Goal: Task Accomplishment & Management: Manage account settings

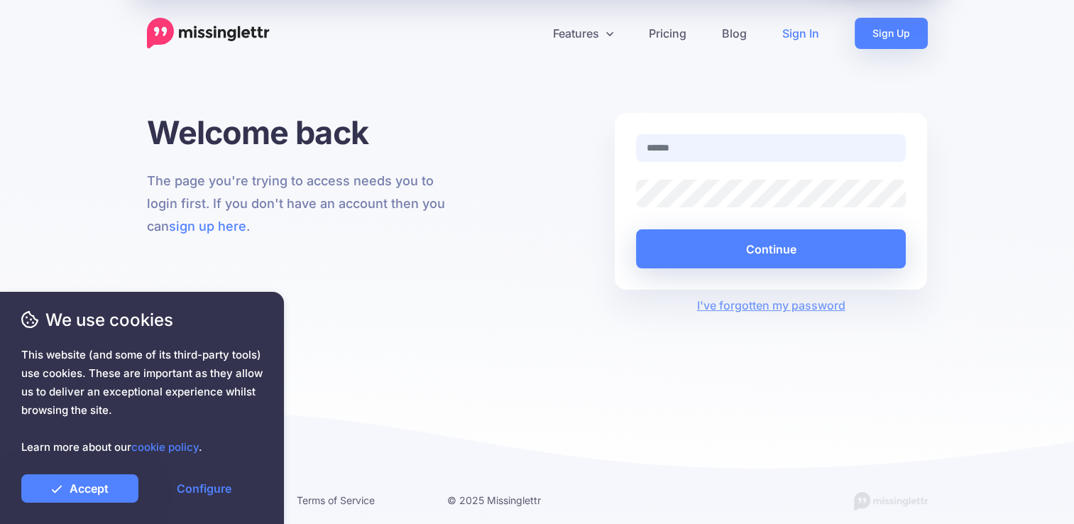
click at [795, 155] on input "text" at bounding box center [771, 148] width 271 height 28
paste input "**********"
type input "**********"
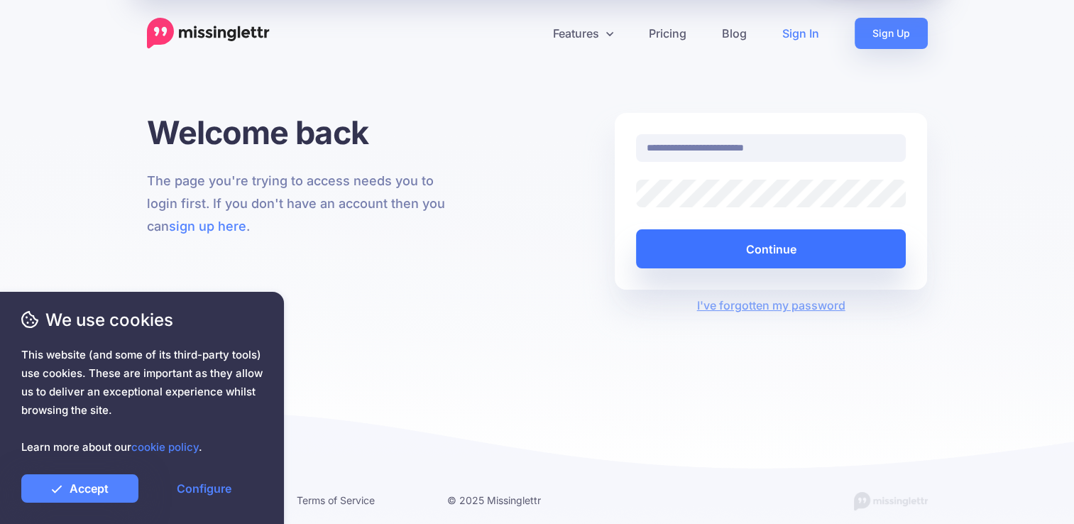
click at [770, 252] on button "Continue" at bounding box center [771, 248] width 271 height 39
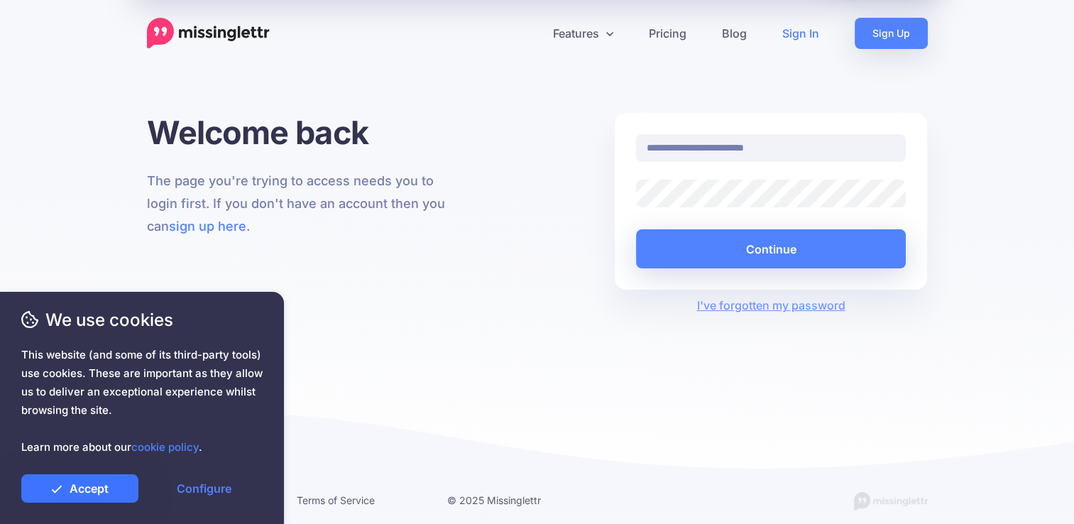
click at [94, 489] on link "Accept" at bounding box center [79, 488] width 117 height 28
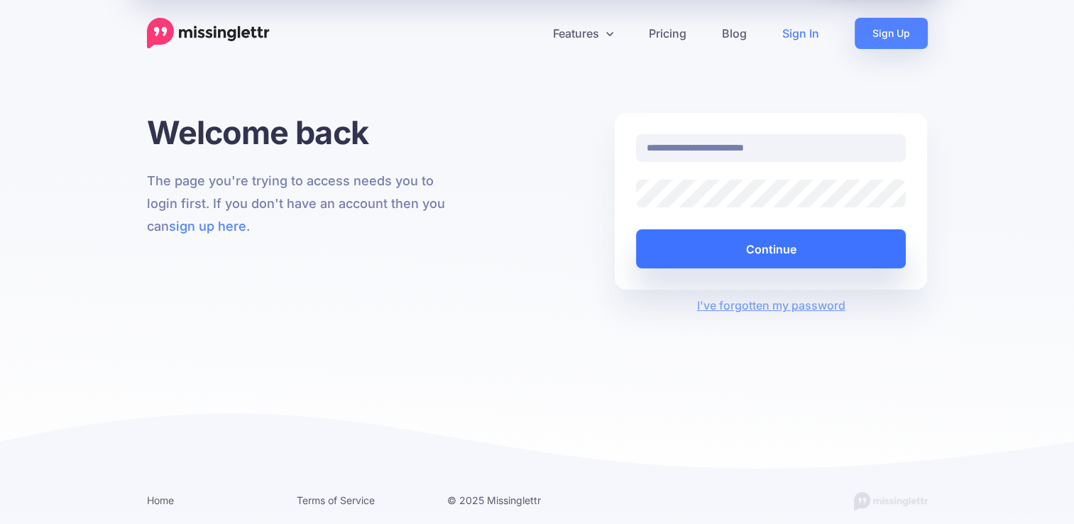
click at [827, 249] on button "Continue" at bounding box center [771, 248] width 271 height 39
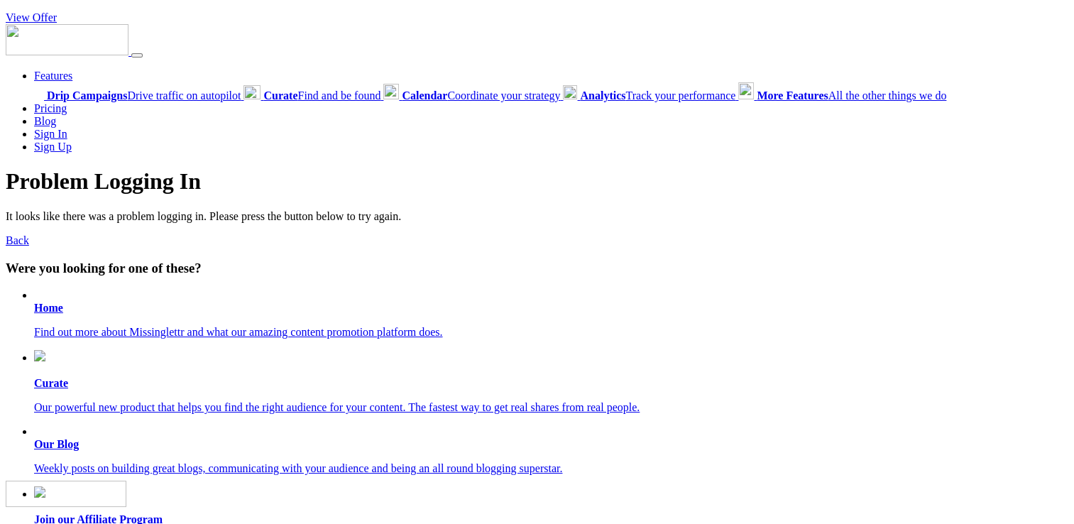
click at [11, 242] on link "Back" at bounding box center [17, 240] width 23 height 12
click at [97, 337] on p "Find out more about Missinglettr and what our amazing content promotion platfor…" at bounding box center [551, 332] width 1035 height 13
click at [23, 21] on link "View Offer" at bounding box center [31, 17] width 51 height 12
click at [53, 98] on b "Drip Campaigns" at bounding box center [87, 95] width 80 height 12
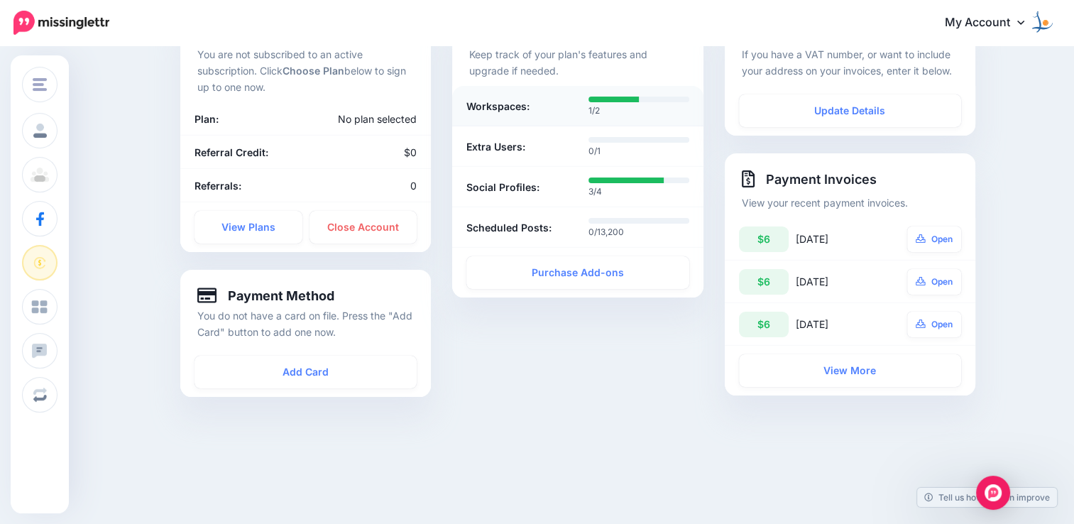
scroll to position [142, 0]
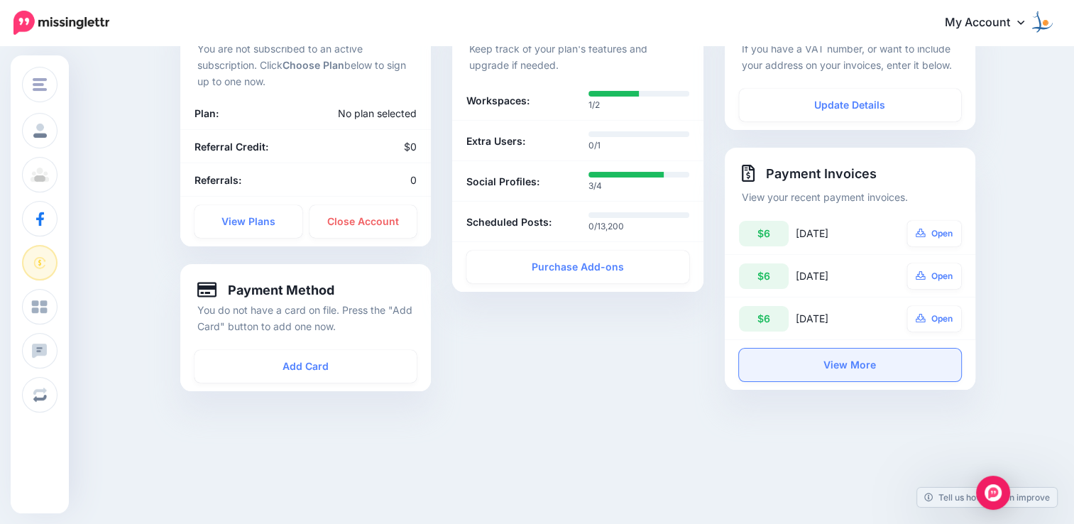
click at [859, 363] on link "View More" at bounding box center [850, 365] width 222 height 33
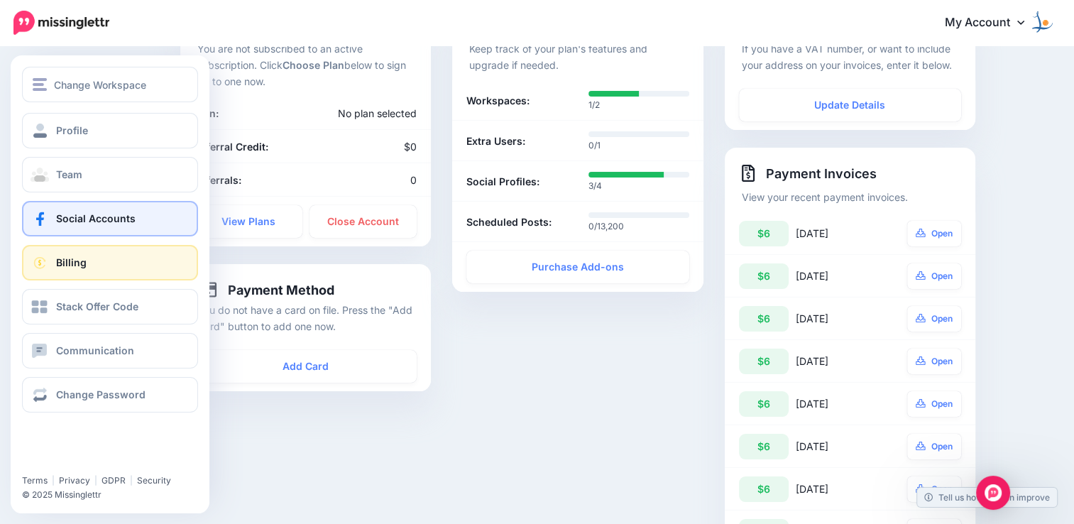
click at [86, 213] on span "Social Accounts" at bounding box center [96, 218] width 80 height 12
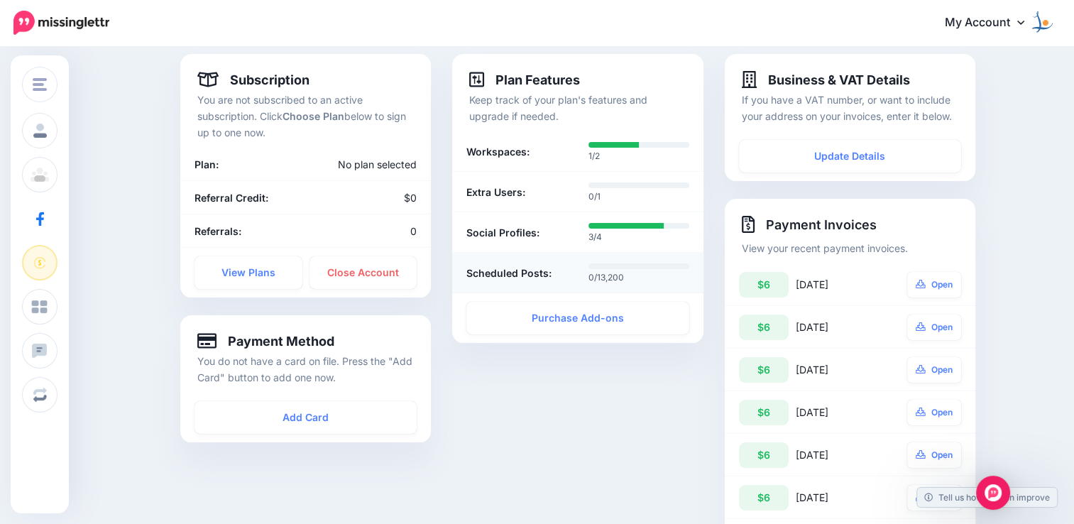
scroll to position [0, 0]
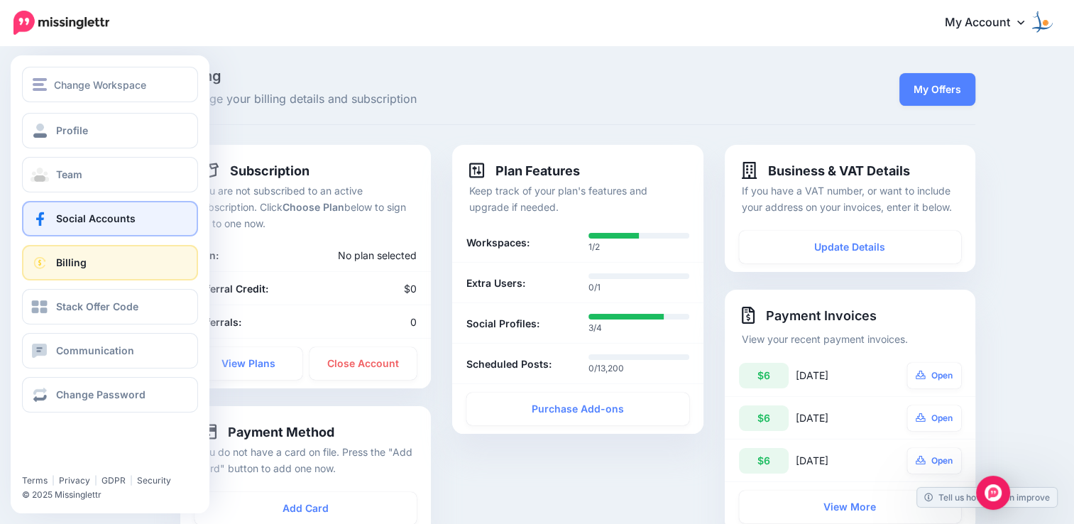
click at [94, 228] on link "Social Accounts" at bounding box center [110, 219] width 176 height 36
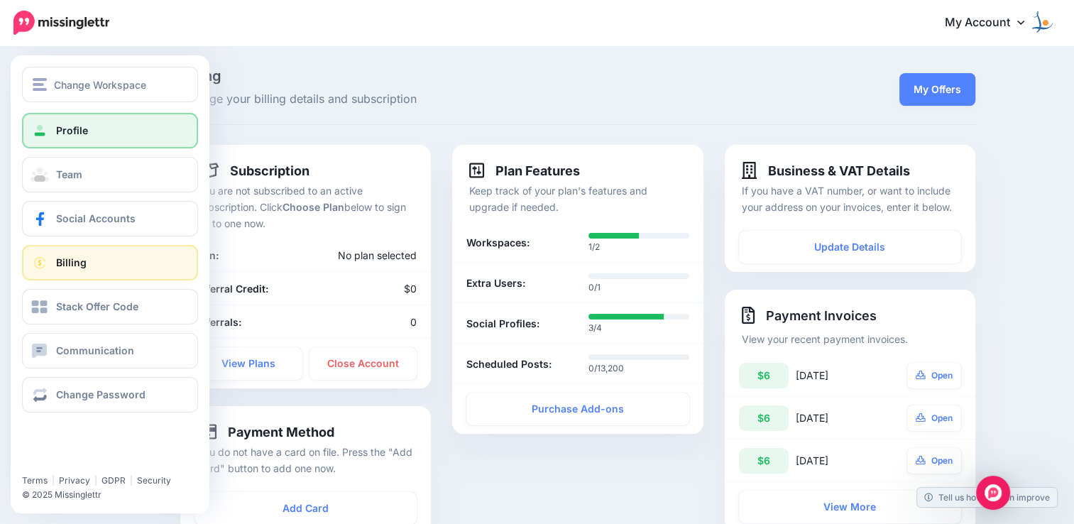
click at [79, 143] on link "Profile" at bounding box center [110, 131] width 176 height 36
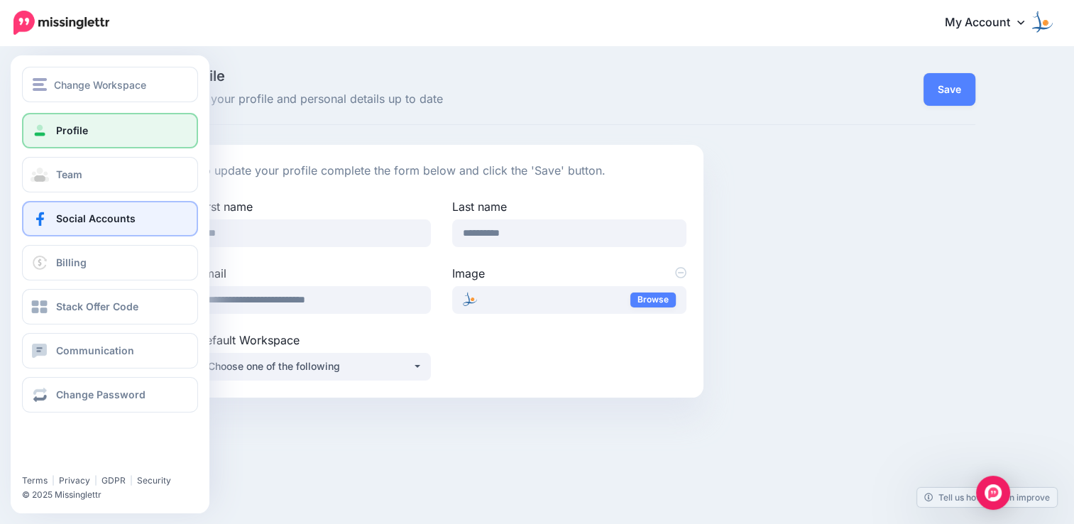
click at [91, 229] on link "Social Accounts" at bounding box center [110, 219] width 176 height 36
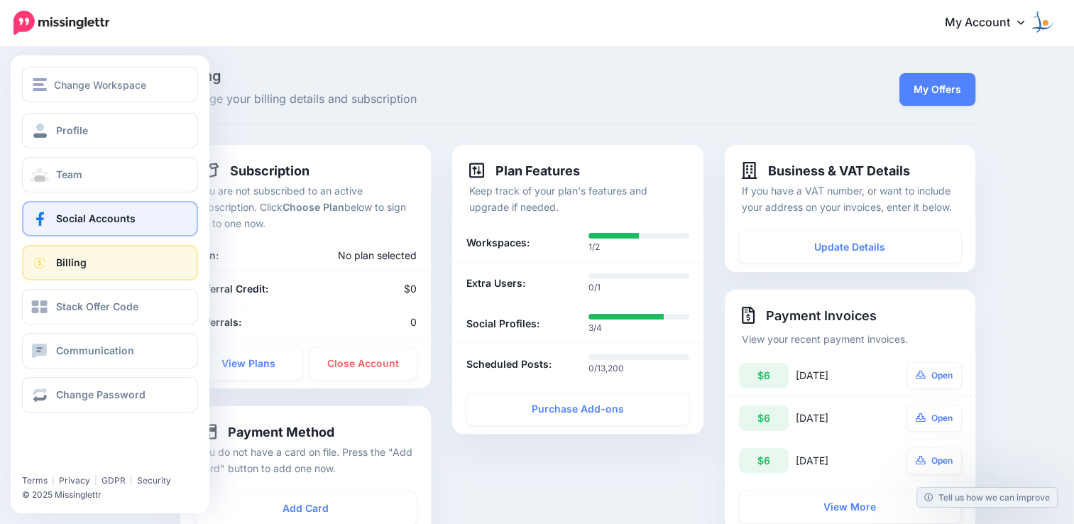
click at [51, 224] on link "Social Accounts" at bounding box center [110, 219] width 176 height 36
click at [65, 217] on span "Social Accounts" at bounding box center [96, 218] width 80 height 12
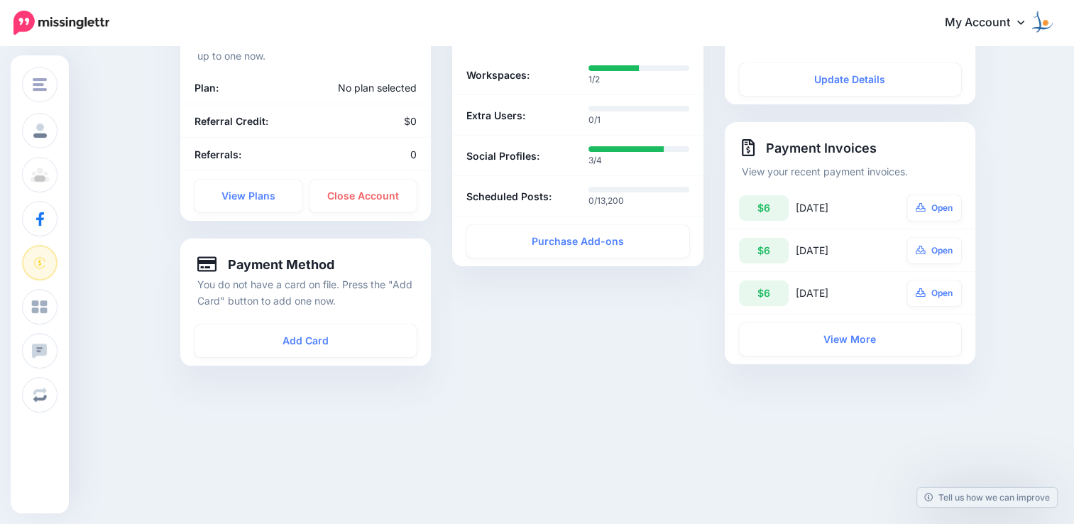
scroll to position [169, 0]
